Goal: Task Accomplishment & Management: Manage account settings

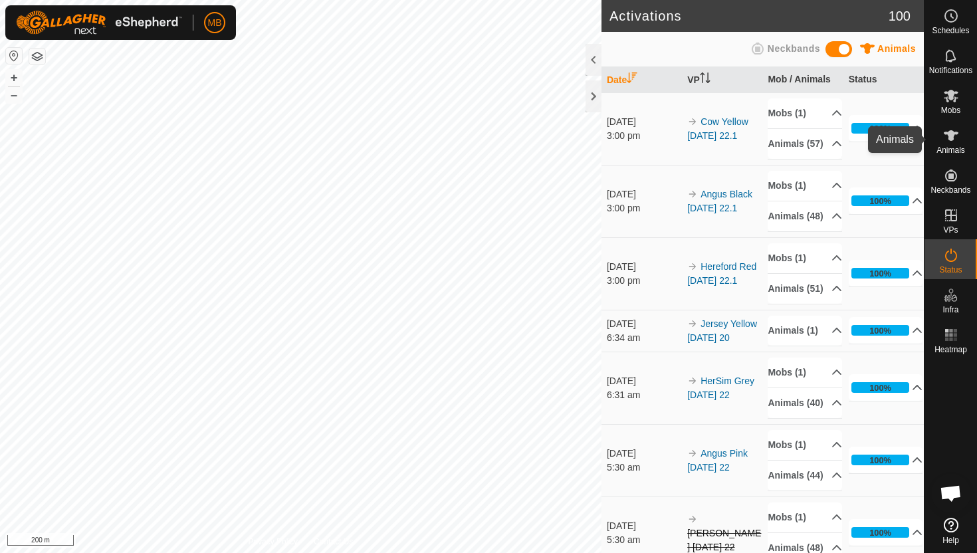
click at [950, 132] on icon at bounding box center [951, 135] width 15 height 11
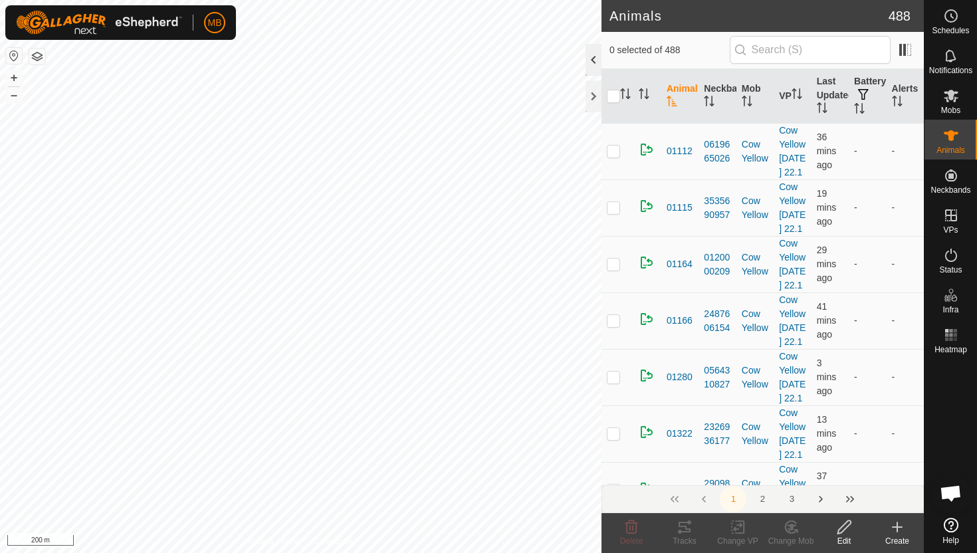
click at [594, 59] on div at bounding box center [594, 60] width 16 height 32
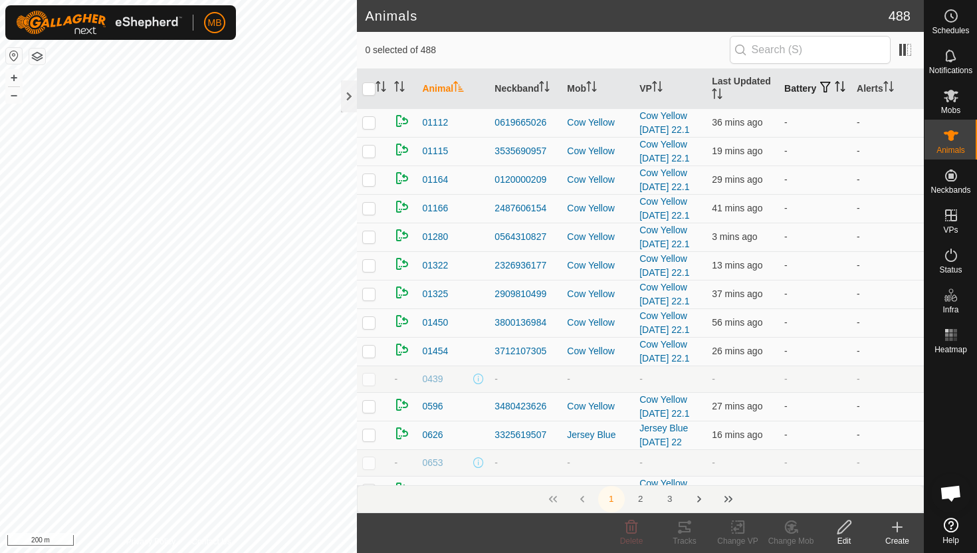
click at [835, 92] on icon "Activate to sort" at bounding box center [840, 86] width 11 height 11
click at [836, 92] on icon "Activate to sort" at bounding box center [841, 86] width 10 height 11
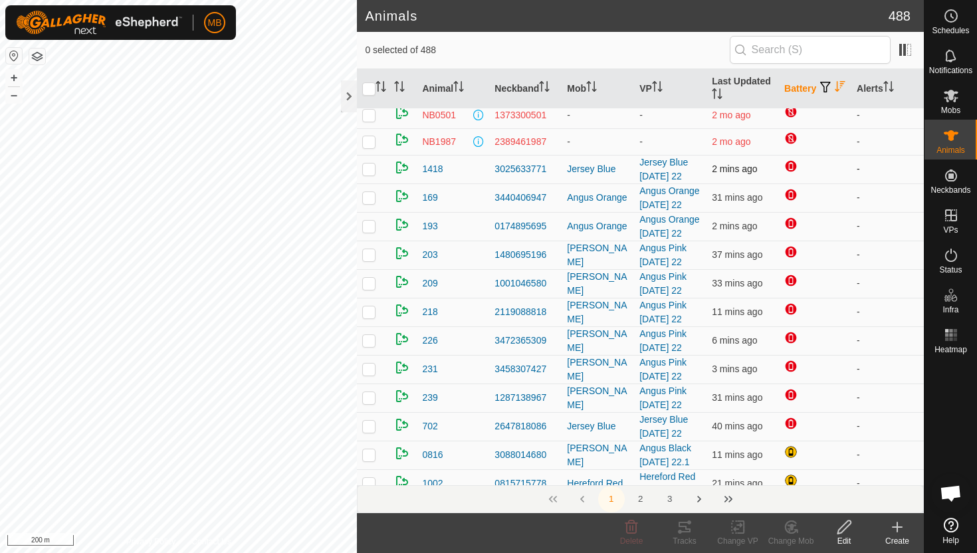
scroll to position [29, 0]
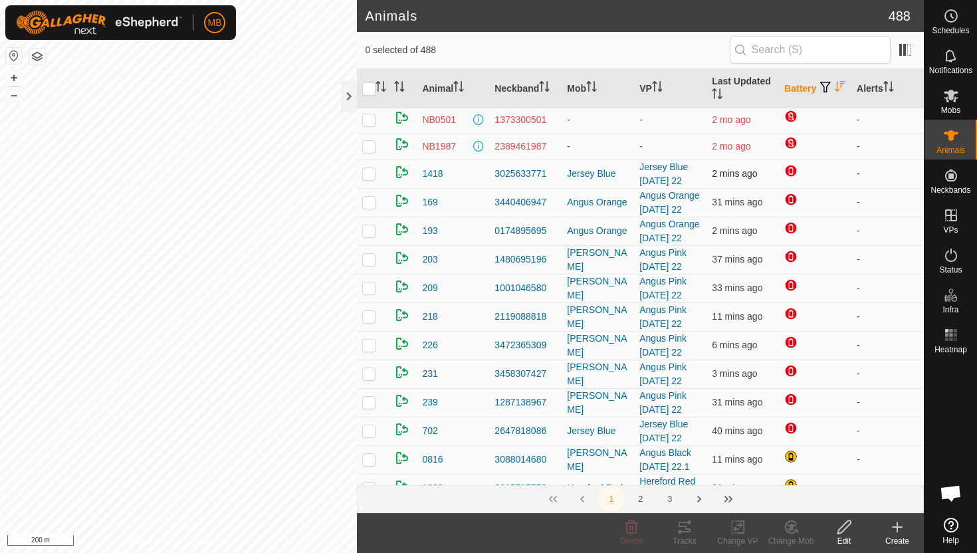
click at [371, 173] on p-checkbox at bounding box center [368, 173] width 13 height 11
checkbox input "false"
click at [373, 435] on p-checkbox at bounding box center [368, 430] width 13 height 11
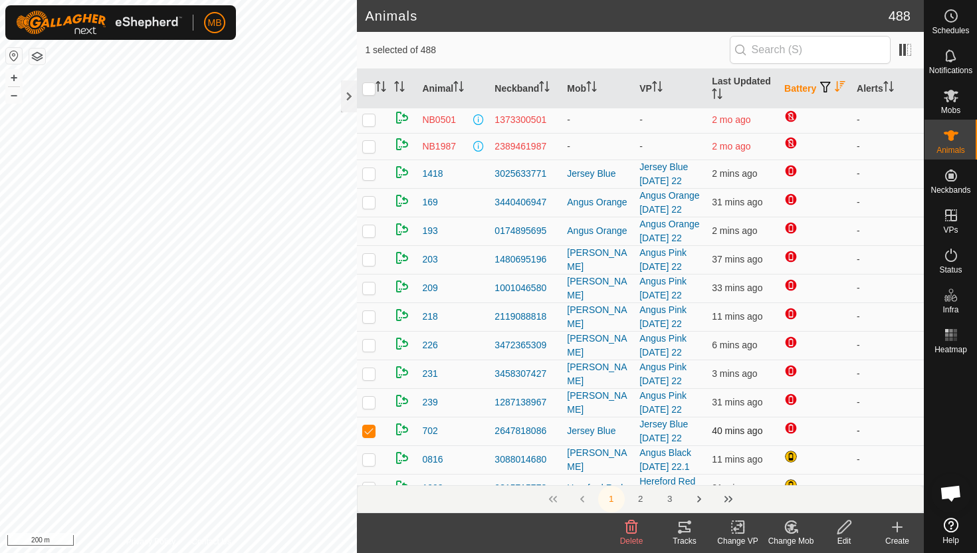
checkbox input "false"
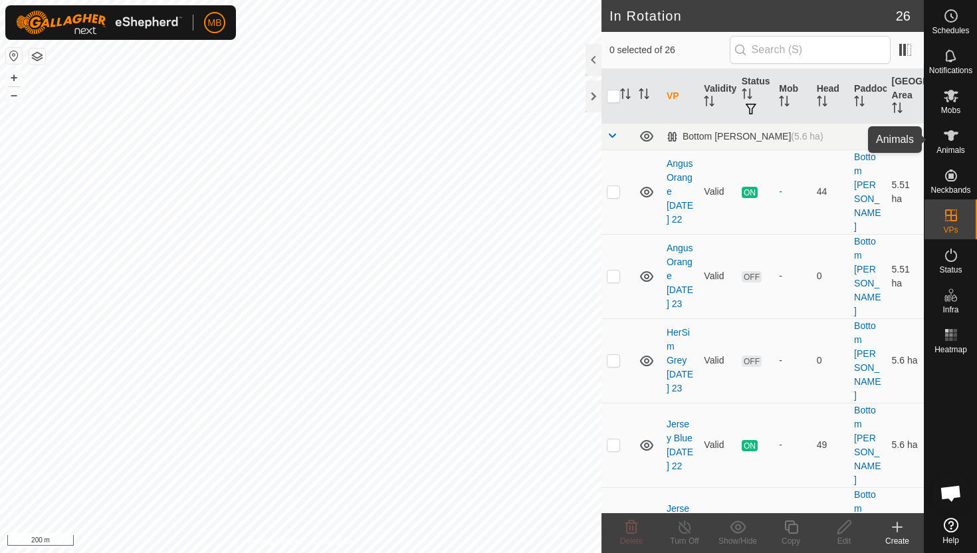
click at [948, 137] on icon at bounding box center [951, 135] width 15 height 11
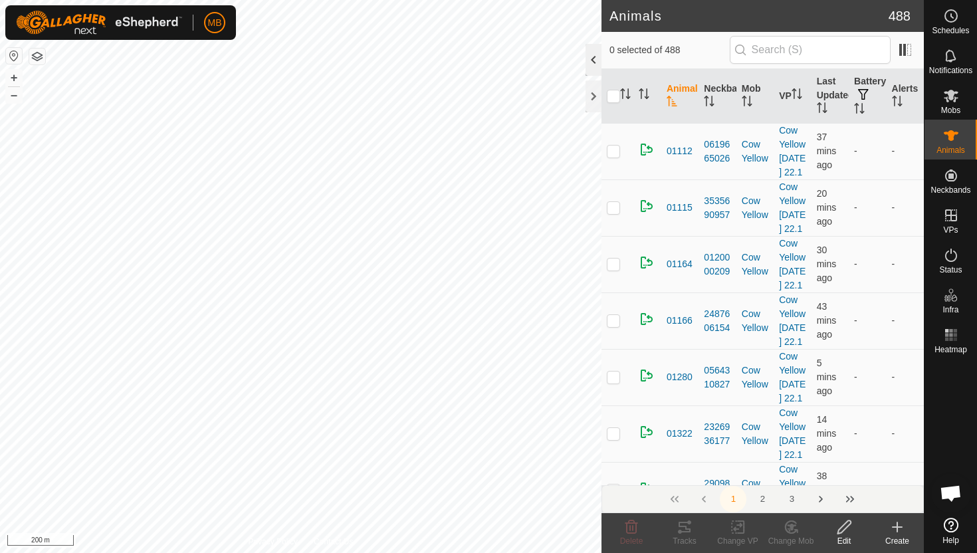
click at [594, 66] on div at bounding box center [594, 60] width 16 height 32
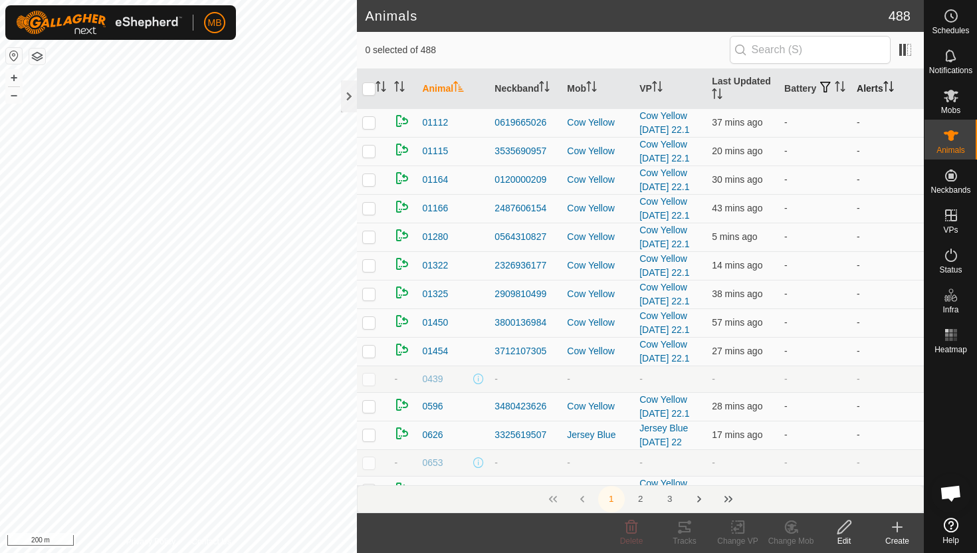
click at [891, 85] on icon "Activate to sort" at bounding box center [889, 86] width 11 height 11
